Goal: Transaction & Acquisition: Book appointment/travel/reservation

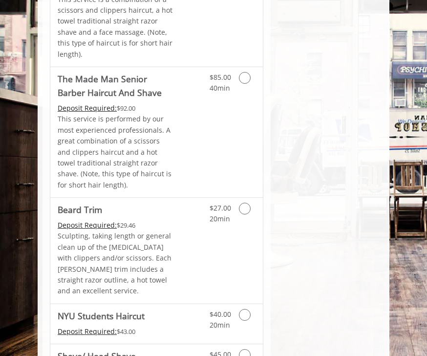
scroll to position [1273, 0]
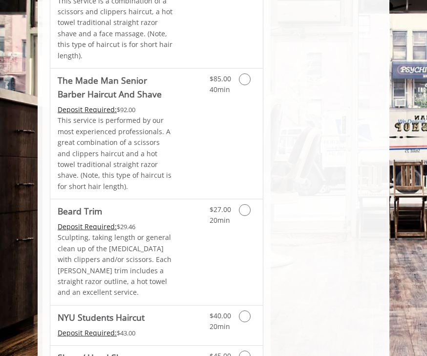
click at [244, 204] on icon "Grooming services" at bounding box center [245, 210] width 12 height 12
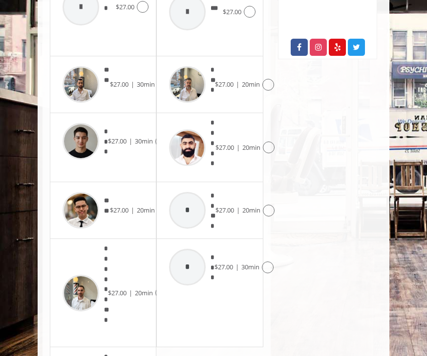
scroll to position [535, 0]
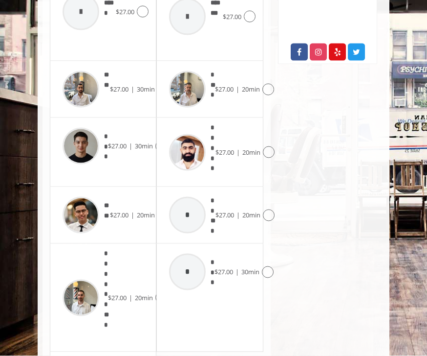
click at [120, 141] on span "$27.00" at bounding box center [117, 145] width 19 height 9
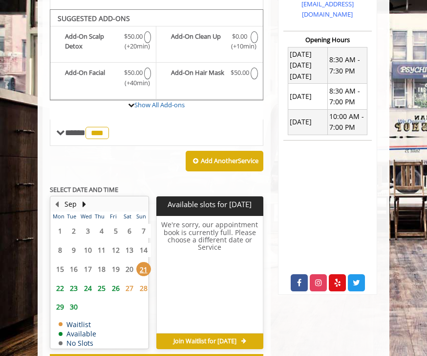
scroll to position [311, 0]
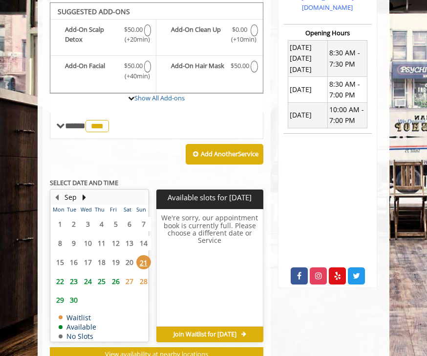
click at [54, 283] on span "22" at bounding box center [60, 281] width 15 height 14
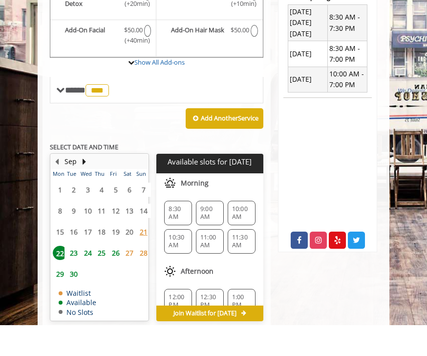
scroll to position [331, 0]
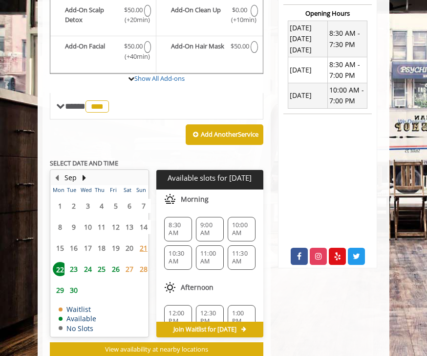
click at [180, 250] on span "10:30 AM" at bounding box center [178, 257] width 19 height 16
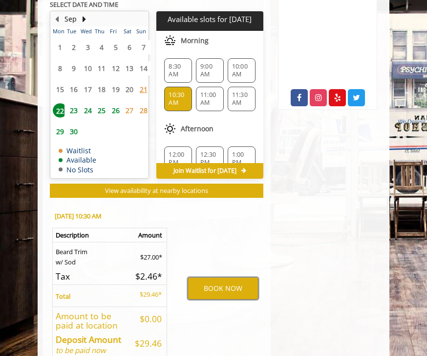
scroll to position [490, 0]
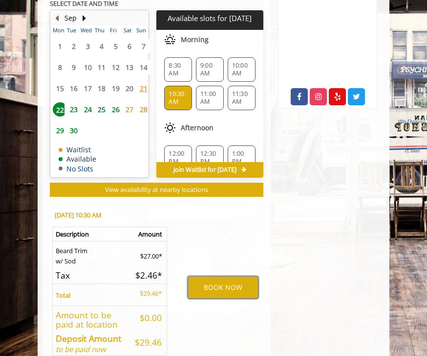
click at [240, 285] on button "BOOK NOW" at bounding box center [223, 287] width 70 height 22
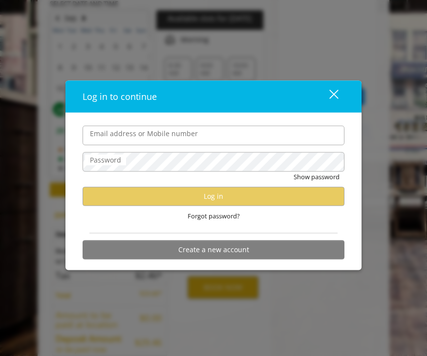
scroll to position [490, 0]
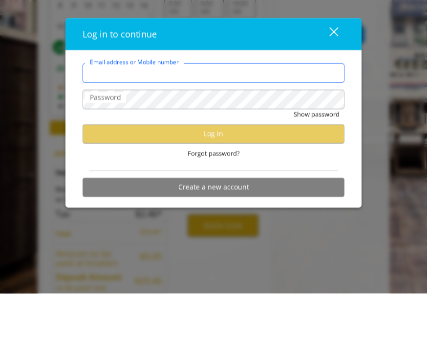
type input "**********"
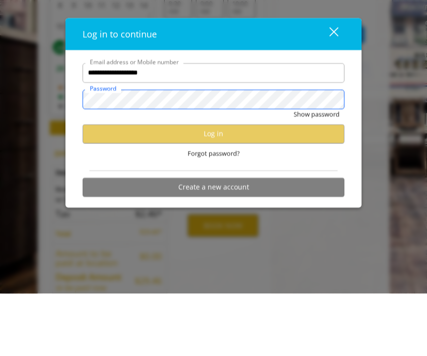
scroll to position [0, 0]
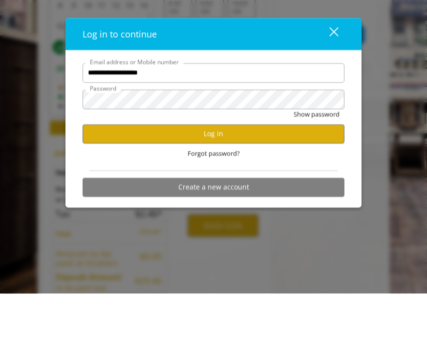
click at [280, 186] on button "Log in" at bounding box center [214, 195] width 262 height 19
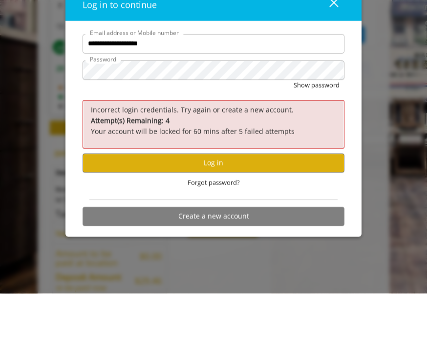
scroll to position [509, 0]
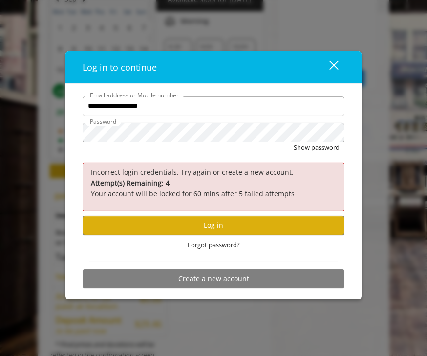
click at [210, 250] on span "Forgot password?" at bounding box center [214, 245] width 52 height 10
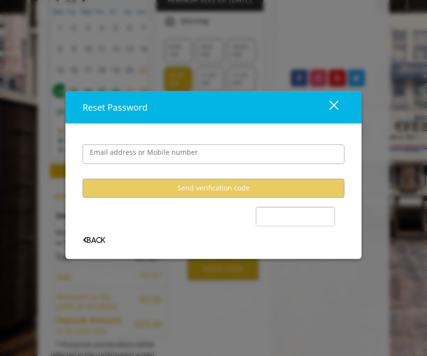
click at [344, 115] on button "close" at bounding box center [328, 107] width 33 height 20
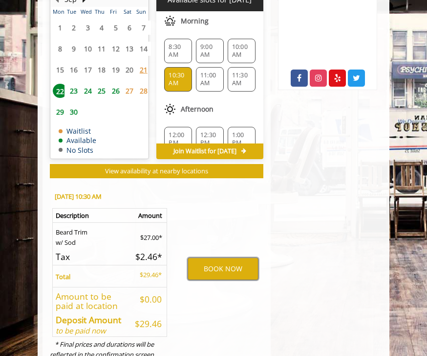
click at [239, 264] on button "BOOK NOW" at bounding box center [223, 268] width 70 height 22
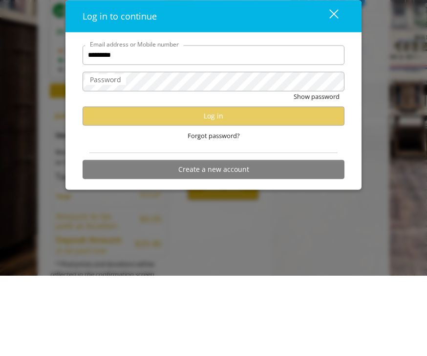
type input "**********"
click at [231, 210] on span "Forgot password?" at bounding box center [214, 215] width 52 height 10
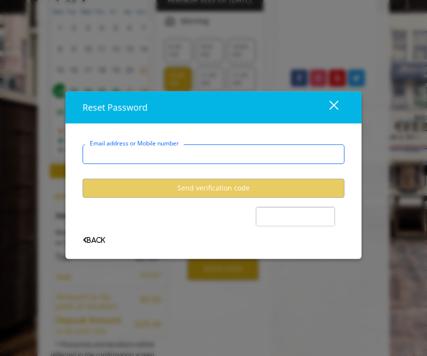
click at [273, 164] on input "Email address or Mobile number" at bounding box center [214, 154] width 262 height 20
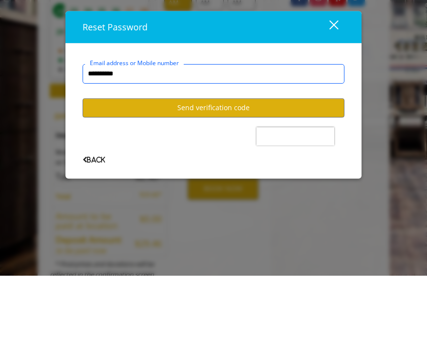
type input "**********"
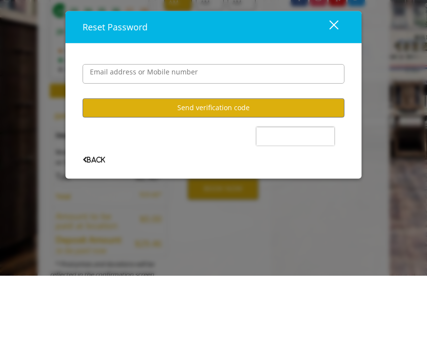
click at [261, 179] on button "Send verification code" at bounding box center [214, 188] width 262 height 19
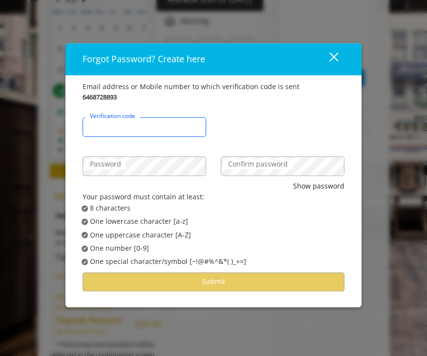
click at [169, 136] on input "Verification code" at bounding box center [145, 127] width 124 height 20
type input "******"
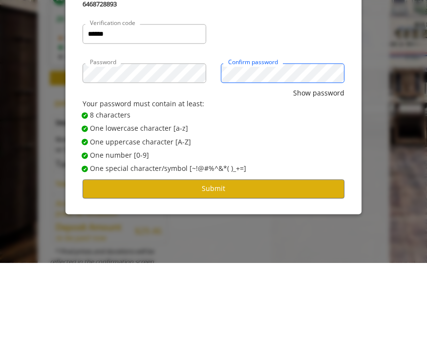
click at [319, 180] on button "Show password" at bounding box center [318, 185] width 51 height 11
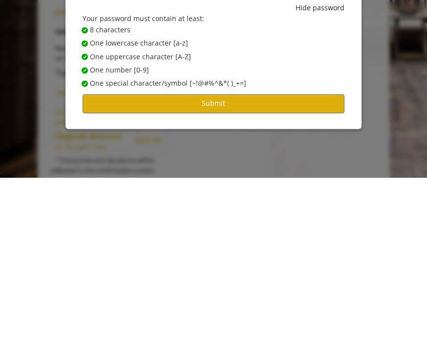
scroll to position [540, 0]
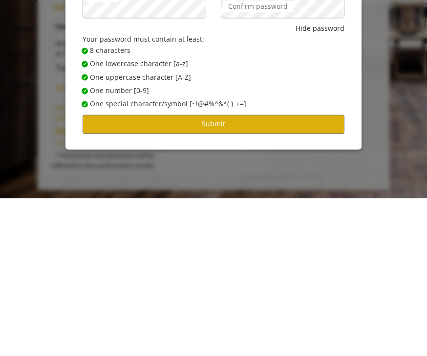
click at [319, 272] on button "Submit" at bounding box center [214, 281] width 262 height 19
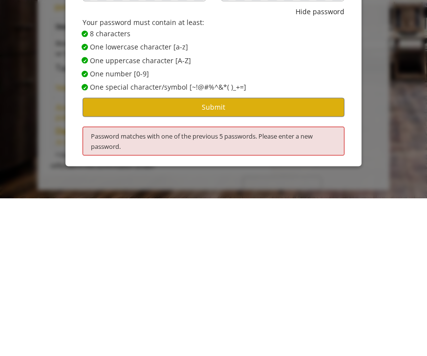
scroll to position [509, 0]
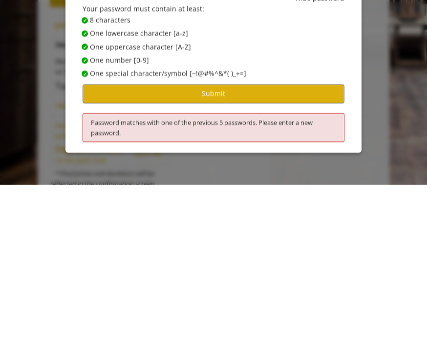
click at [319, 255] on button "Submit" at bounding box center [214, 264] width 262 height 19
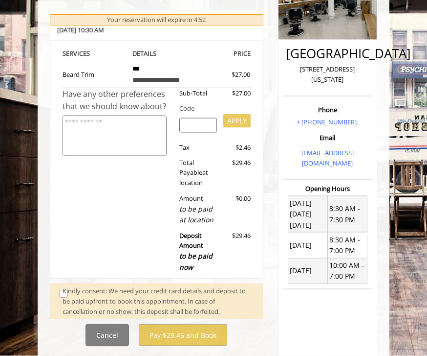
scroll to position [156, 0]
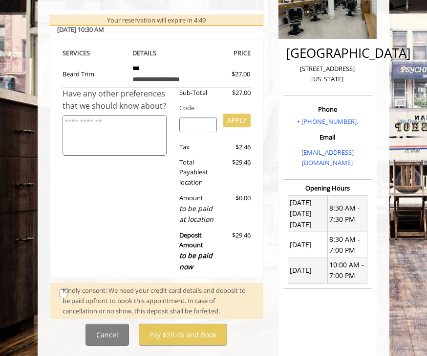
click at [70, 285] on div "Kindly consent: We need your credit card details and deposit to be paid upfront…" at bounding box center [158, 300] width 191 height 30
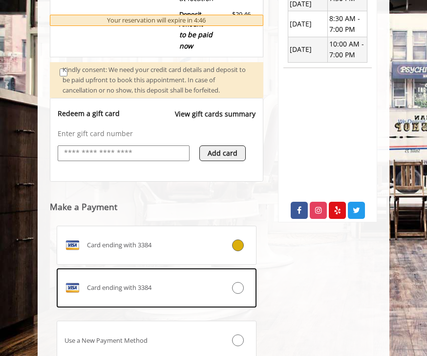
scroll to position [403, 0]
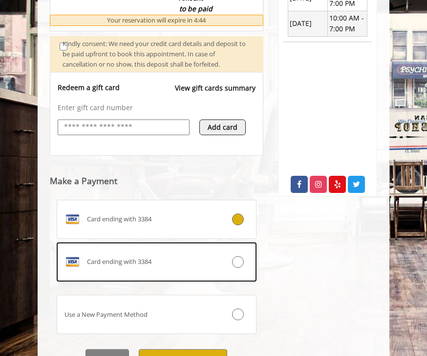
click at [210, 350] on button "Pay $29.46 and Book" at bounding box center [183, 360] width 89 height 22
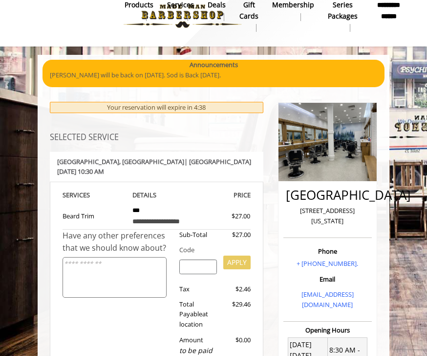
scroll to position [0, 0]
